Goal: Transaction & Acquisition: Purchase product/service

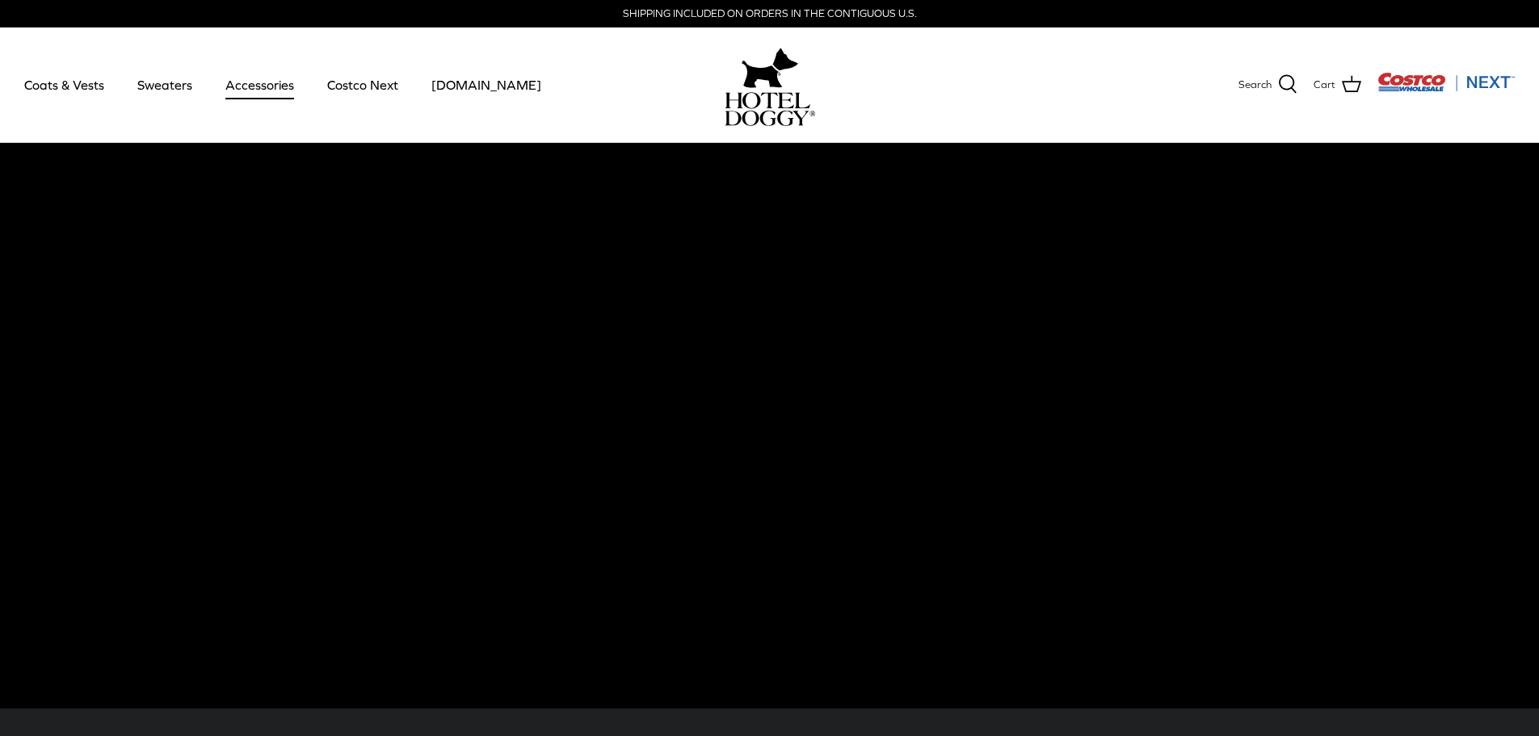
click at [259, 90] on link "Accessories" at bounding box center [260, 84] width 98 height 55
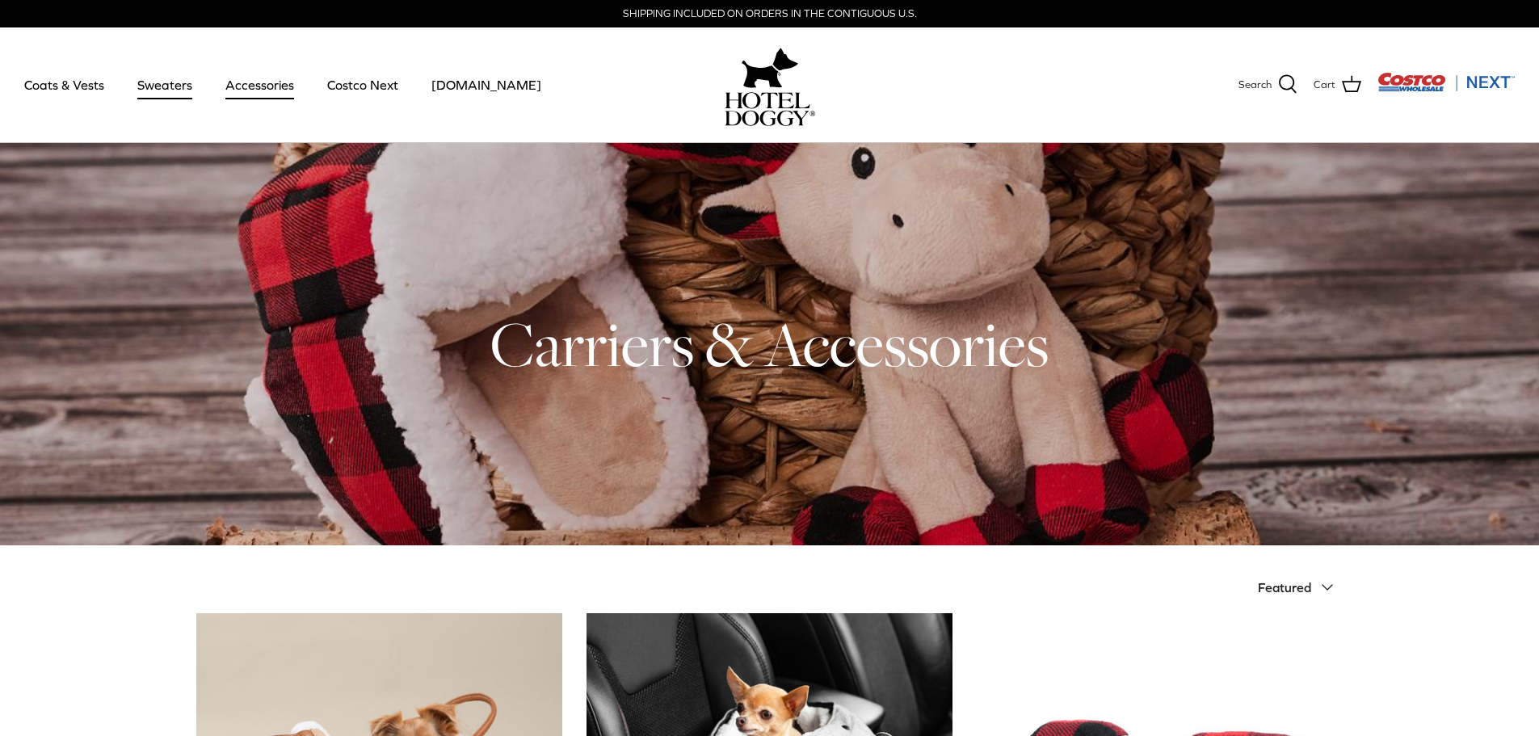
click at [161, 78] on link "Sweaters" at bounding box center [165, 84] width 84 height 55
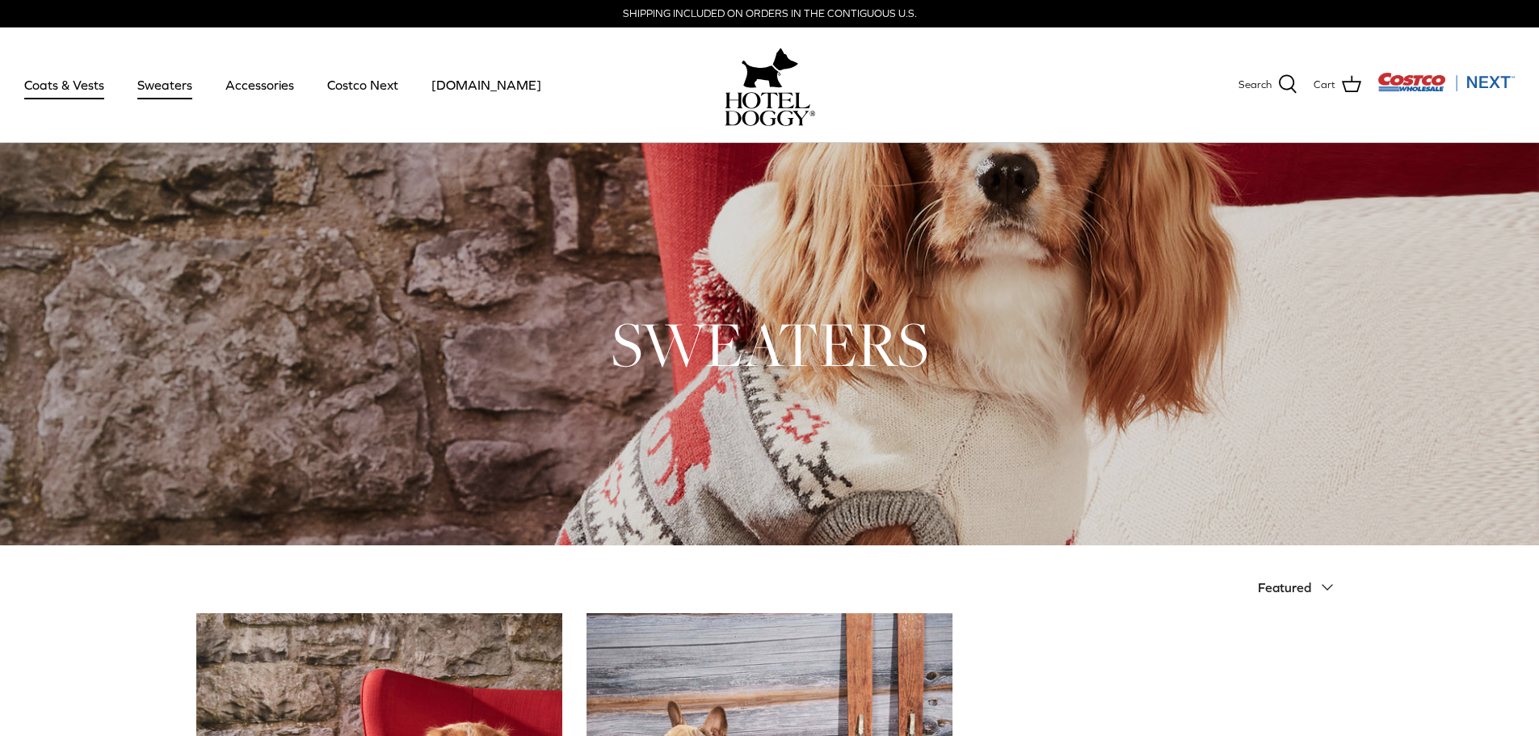
click at [79, 78] on link "Coats & Vests" at bounding box center [64, 84] width 109 height 55
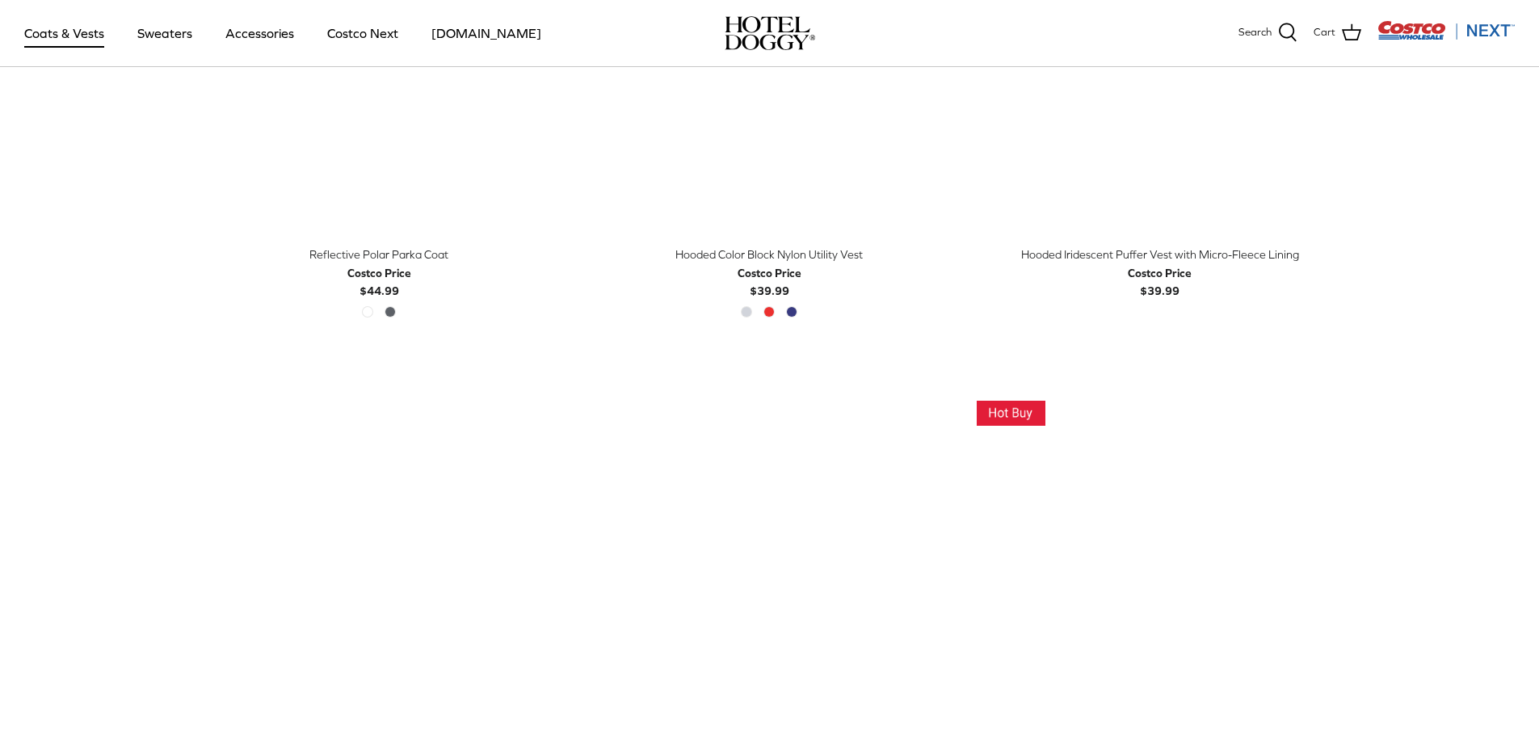
scroll to position [1858, 0]
